Goal: Transaction & Acquisition: Purchase product/service

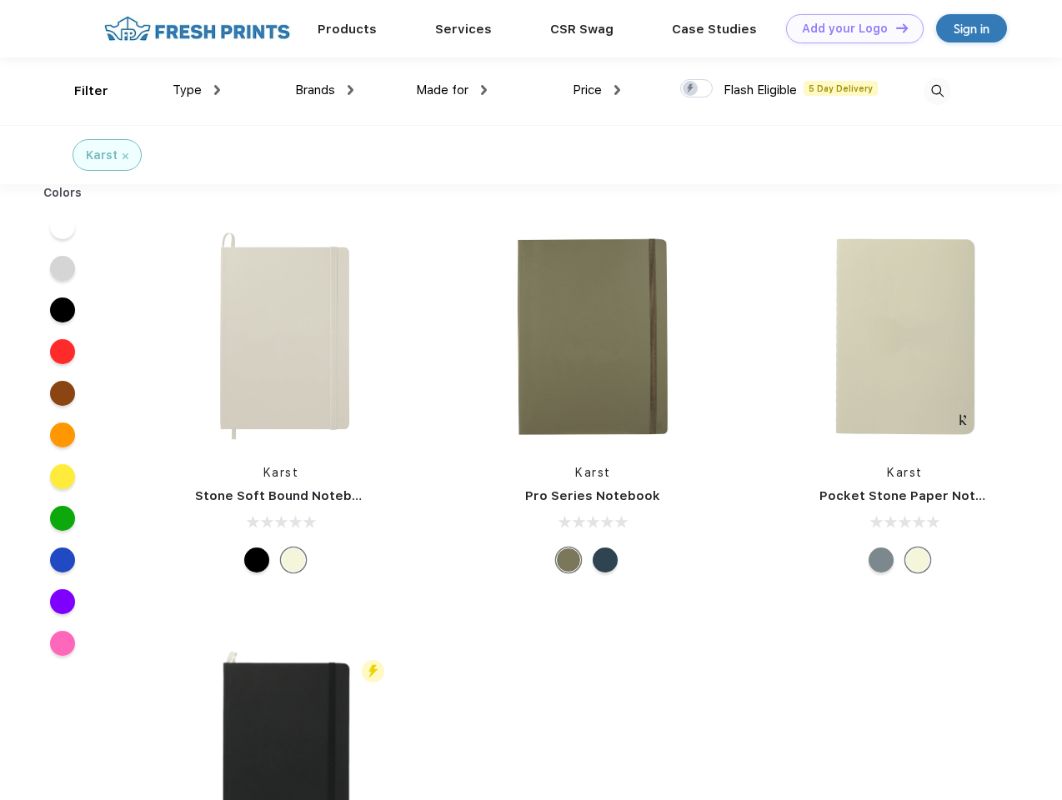
click at [848, 28] on link "Add your Logo Design Tool" at bounding box center [855, 28] width 138 height 29
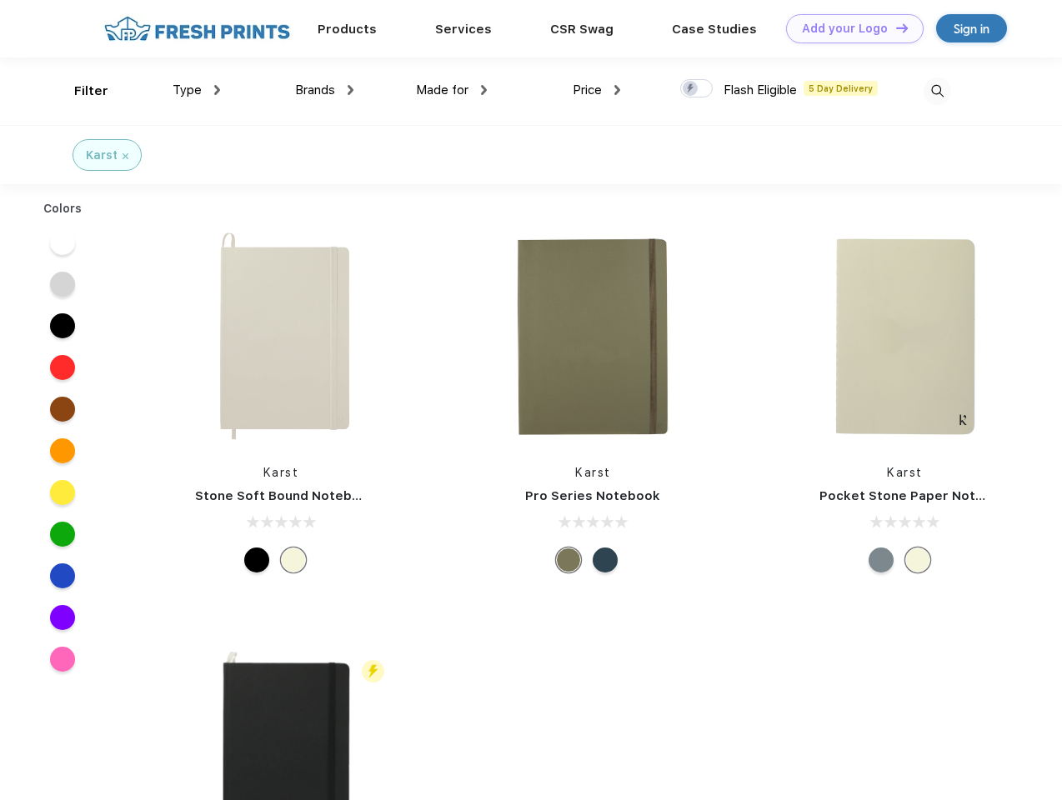
click at [0, 0] on div "Design Tool" at bounding box center [0, 0] width 0 height 0
click at [894, 28] on link "Add your Logo Design Tool" at bounding box center [855, 28] width 138 height 29
click at [80, 91] on div "Filter" at bounding box center [91, 91] width 34 height 19
click at [197, 90] on span "Type" at bounding box center [187, 90] width 29 height 15
click at [324, 90] on span "Brands" at bounding box center [315, 90] width 40 height 15
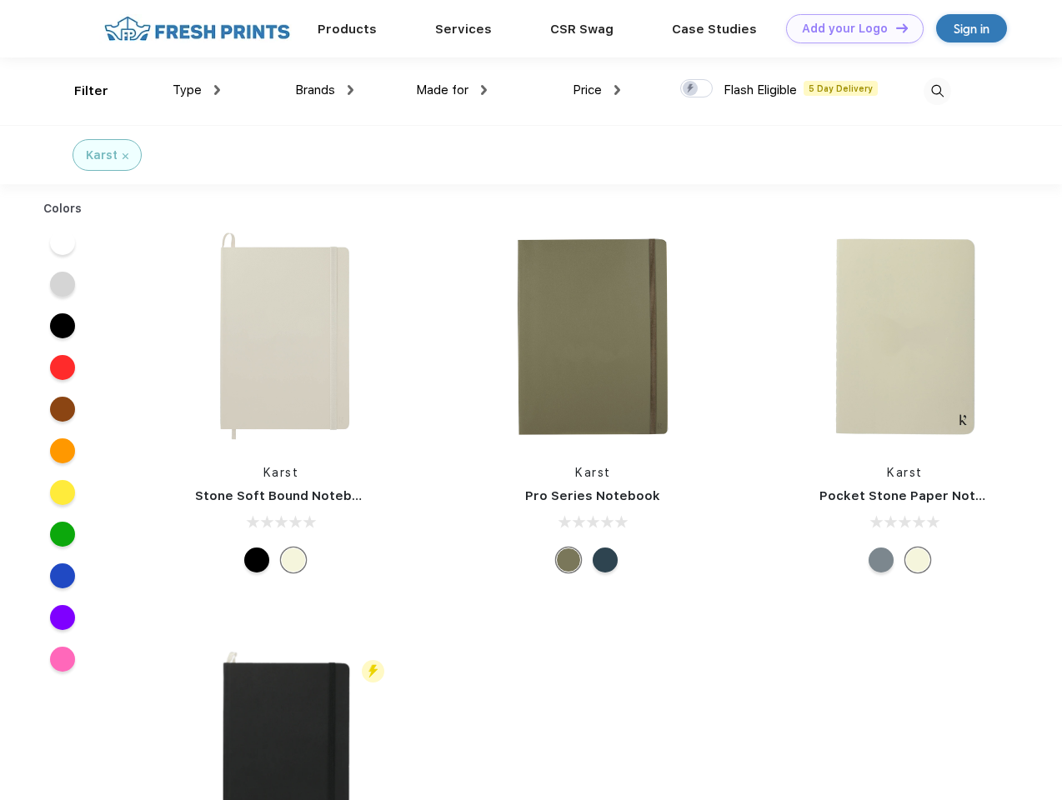
click at [452, 90] on span "Made for" at bounding box center [442, 90] width 53 height 15
click at [597, 90] on span "Price" at bounding box center [587, 90] width 29 height 15
click at [697, 89] on div at bounding box center [696, 88] width 33 height 18
click at [691, 89] on input "checkbox" at bounding box center [685, 83] width 11 height 11
click at [937, 91] on img at bounding box center [937, 92] width 28 height 28
